Goal: Transaction & Acquisition: Purchase product/service

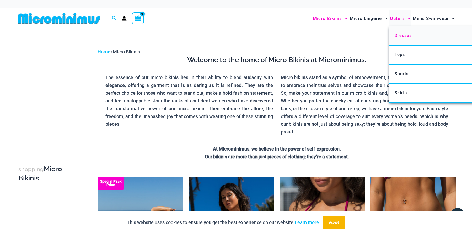
click at [401, 38] on link "Dresses" at bounding box center [466, 35] width 156 height 19
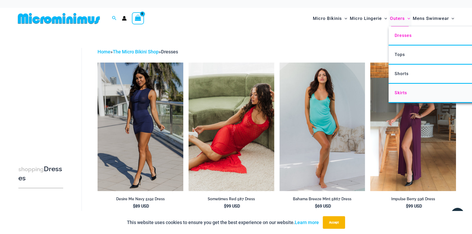
click at [403, 92] on span "Skirts" at bounding box center [400, 92] width 12 height 5
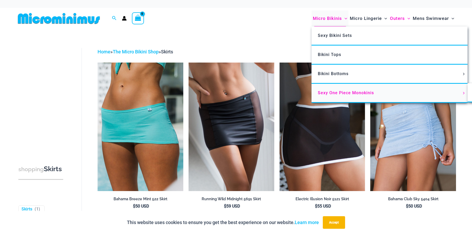
click at [350, 94] on span "Sexy One Piece Monokinis" at bounding box center [346, 92] width 56 height 5
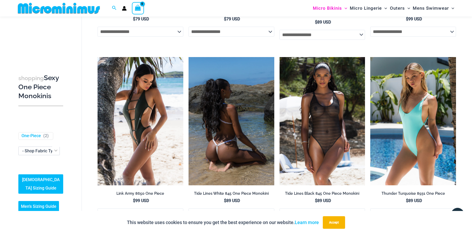
scroll to position [543, 0]
